Goal: Information Seeking & Learning: Learn about a topic

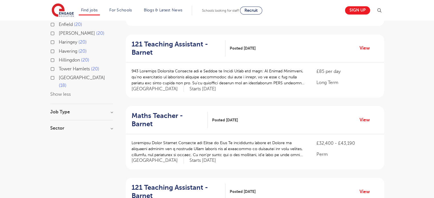
scroll to position [285, 0]
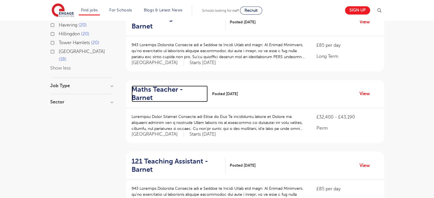
click at [177, 86] on h2 "Maths Teacher - Barnet" at bounding box center [168, 94] width 72 height 17
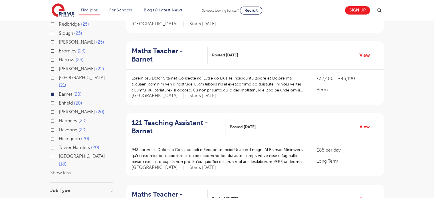
scroll to position [221, 0]
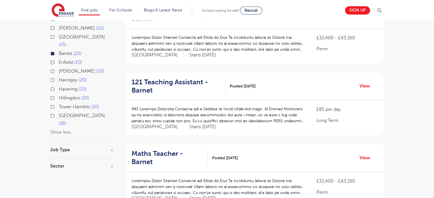
click at [111, 148] on h3 "Job Type" at bounding box center [81, 150] width 63 height 5
click at [111, 164] on h3 "Sector" at bounding box center [81, 166] width 63 height 5
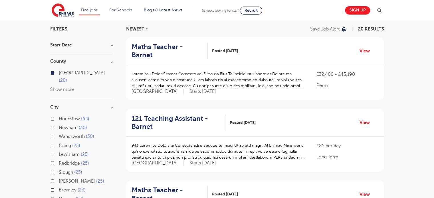
scroll to position [0, 0]
